Goal: Find specific page/section: Find specific page/section

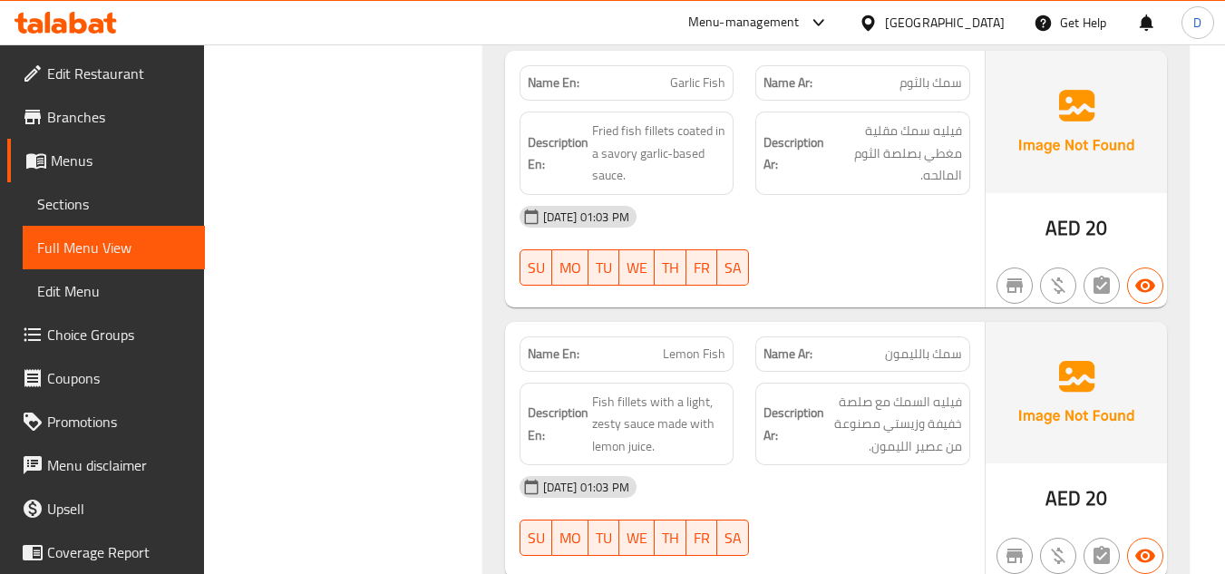
scroll to position [5247, 0]
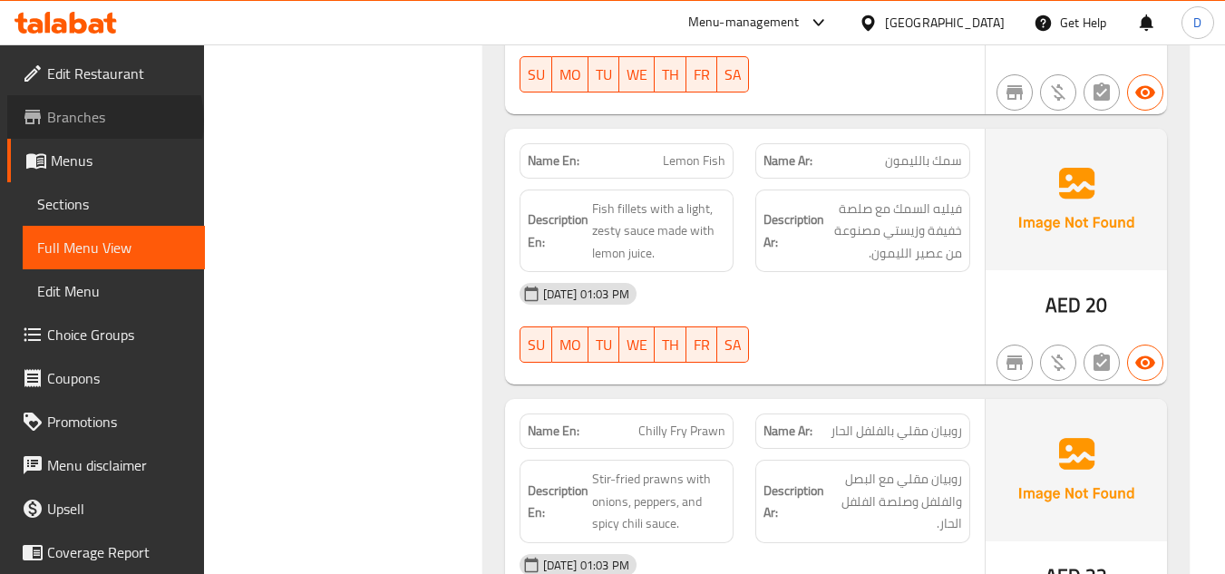
click at [103, 121] on span "Branches" at bounding box center [118, 117] width 143 height 22
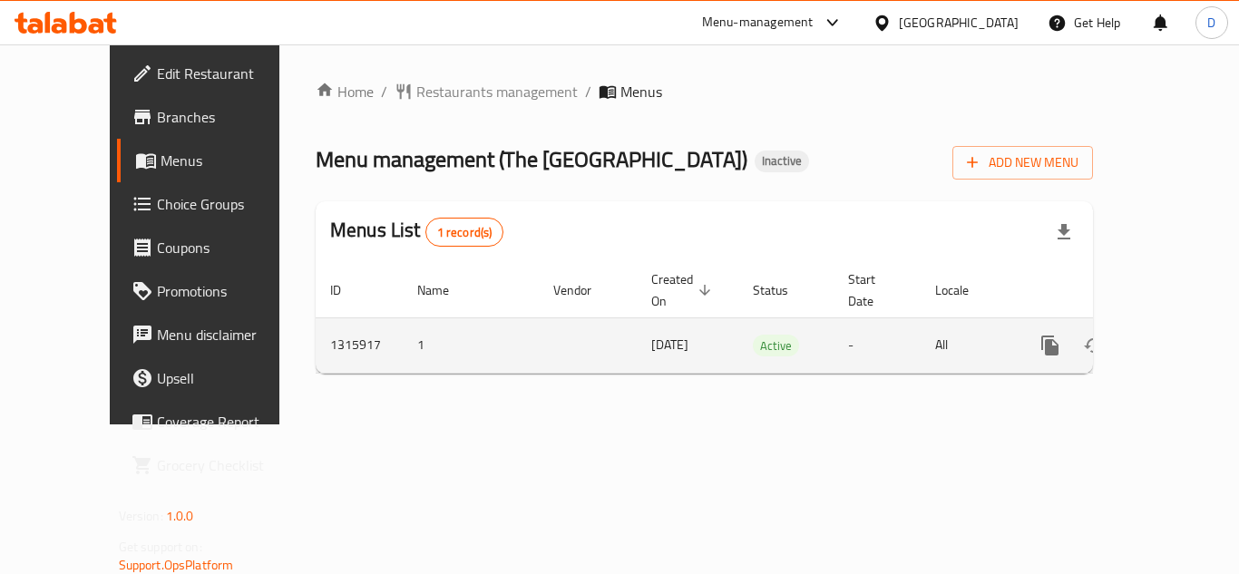
click at [1170, 335] on icon "enhanced table" at bounding box center [1181, 346] width 22 height 22
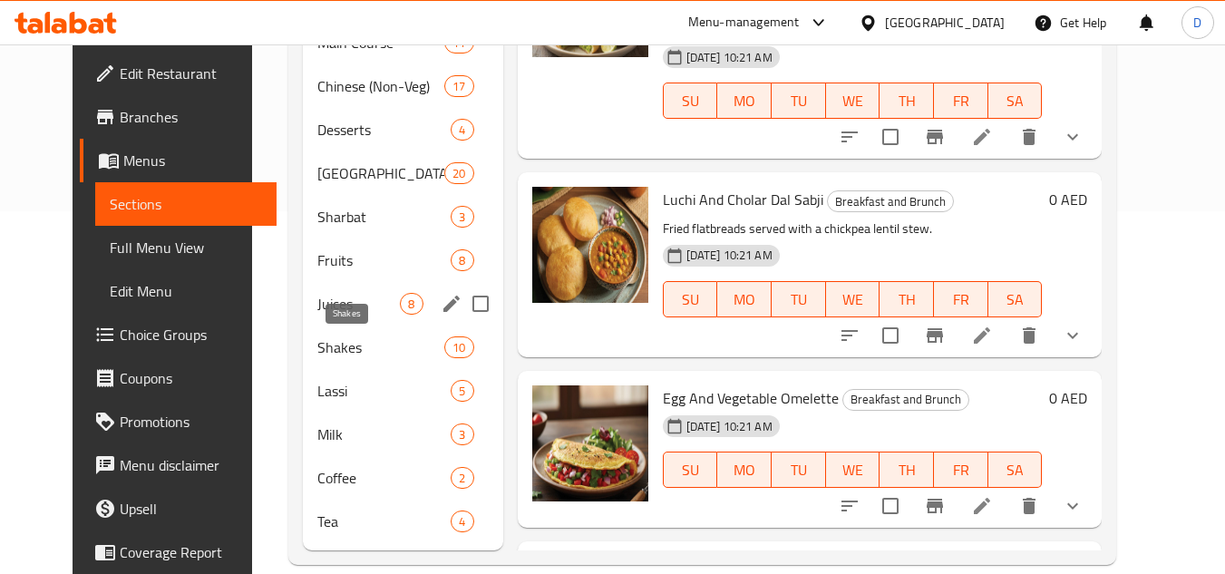
scroll to position [181, 0]
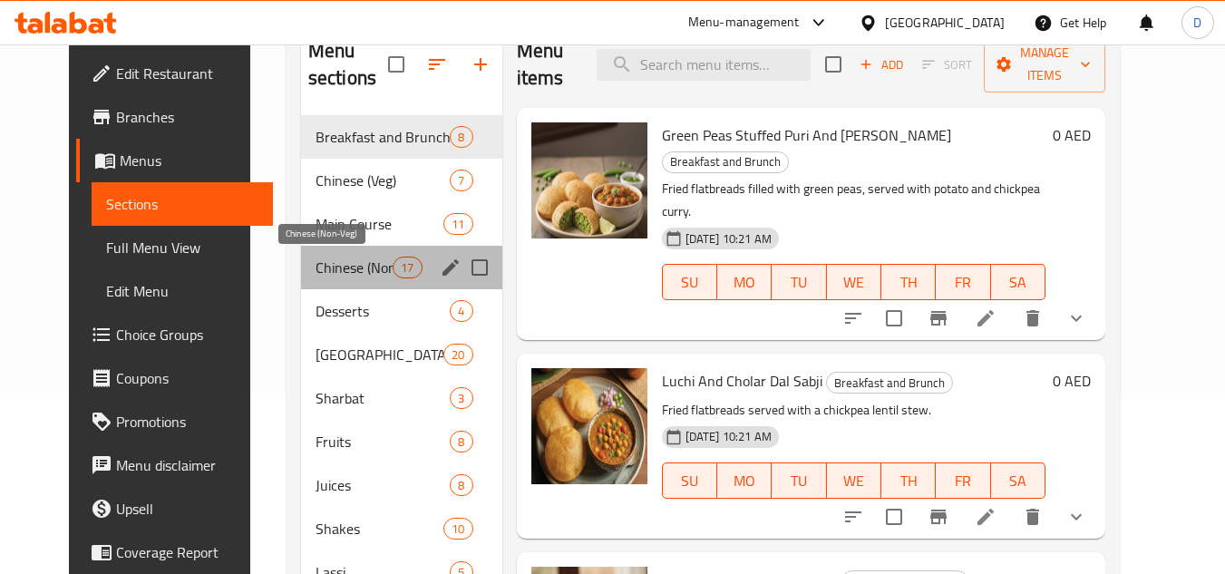
click at [327, 268] on span "Chinese (Non-Veg)" at bounding box center [354, 268] width 77 height 22
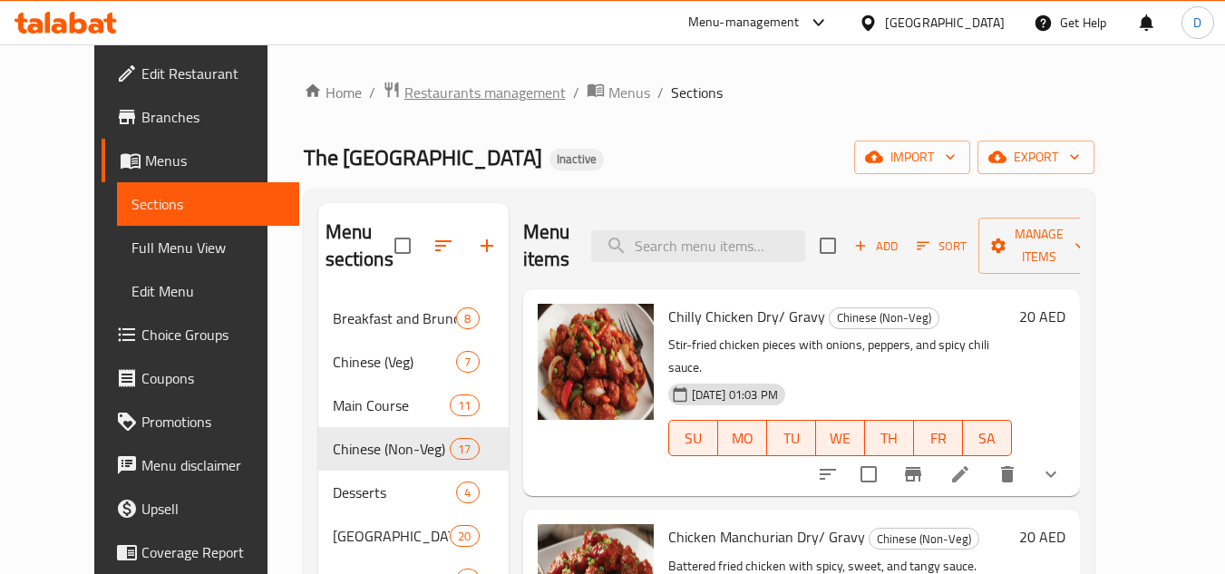
click at [429, 99] on span "Restaurants management" at bounding box center [485, 93] width 161 height 22
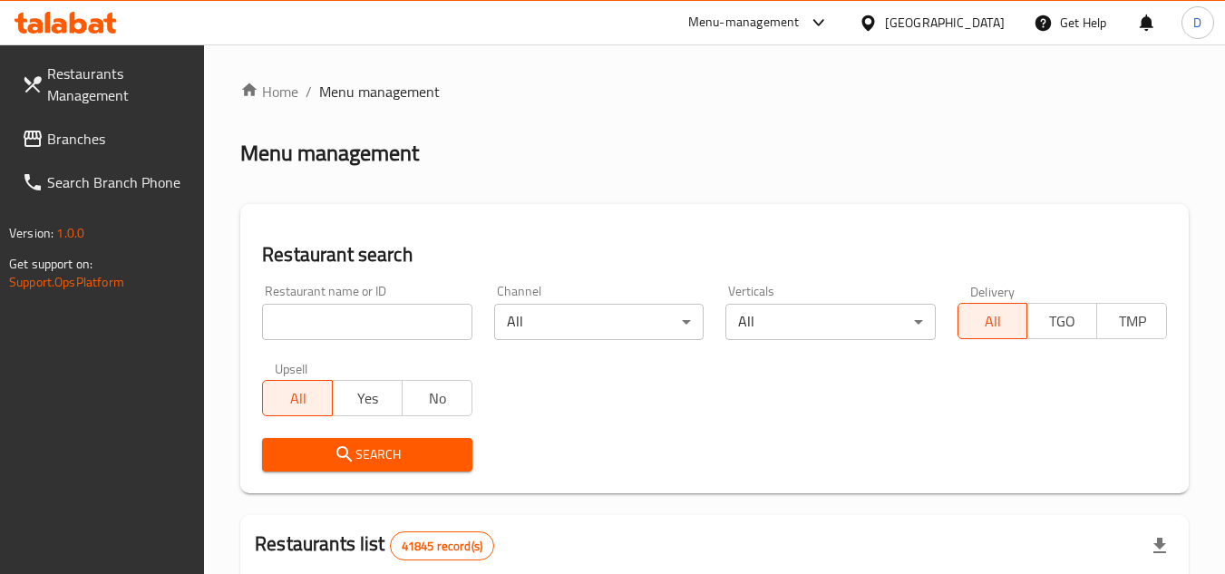
click at [412, 100] on span "Menu management" at bounding box center [379, 92] width 121 height 22
